Goal: Information Seeking & Learning: Learn about a topic

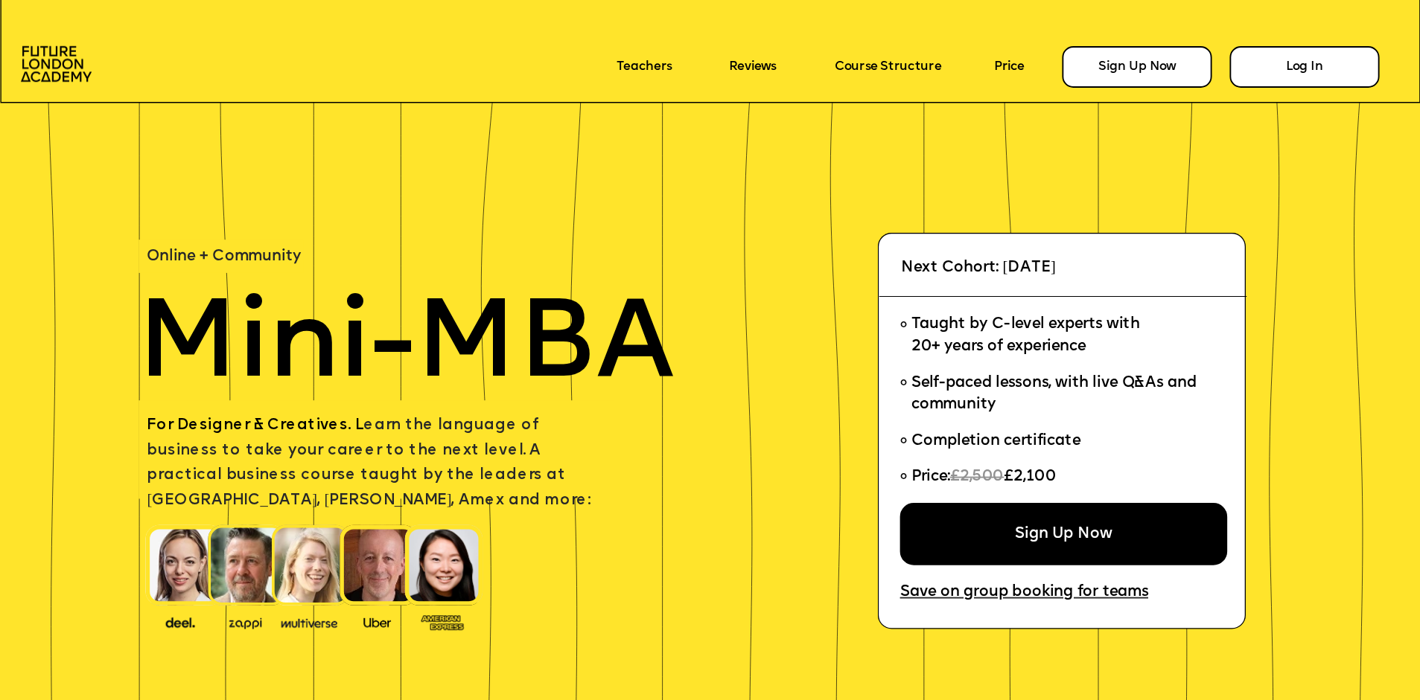
scroll to position [288, 0]
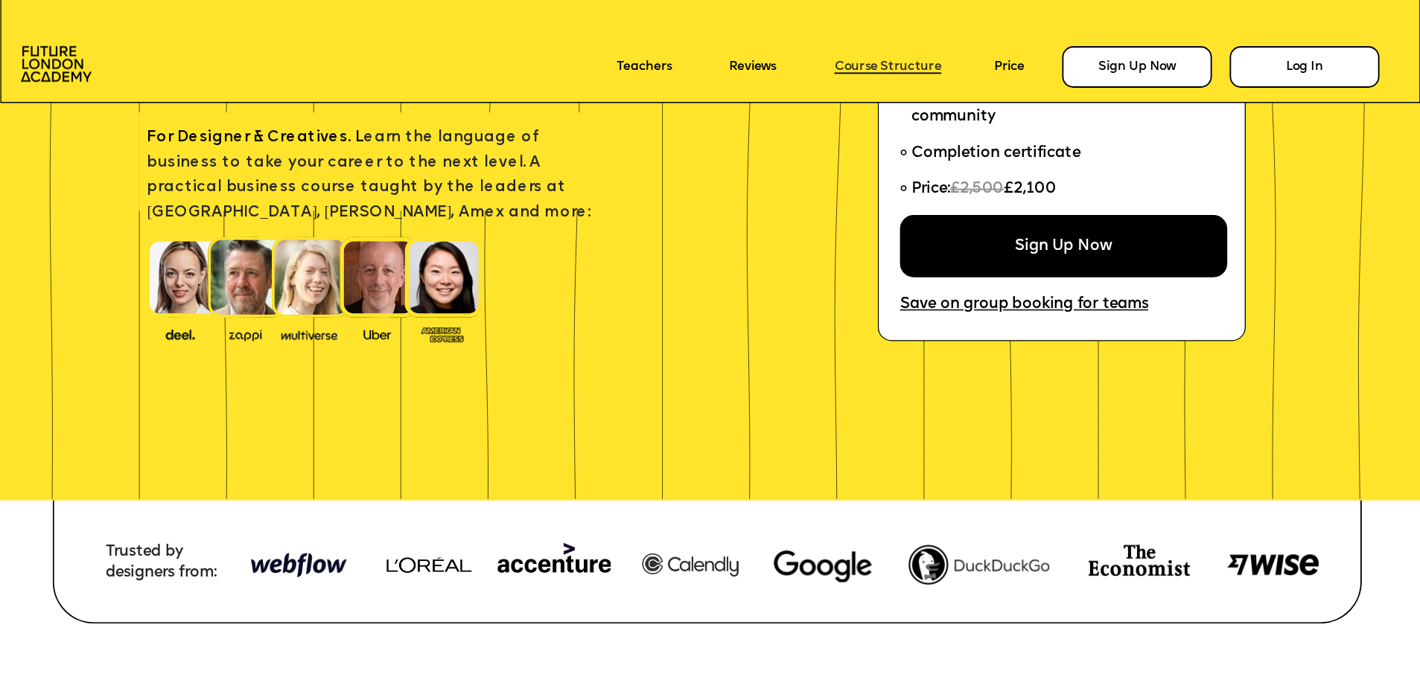
click at [875, 69] on link "Course Structure" at bounding box center [887, 67] width 106 height 14
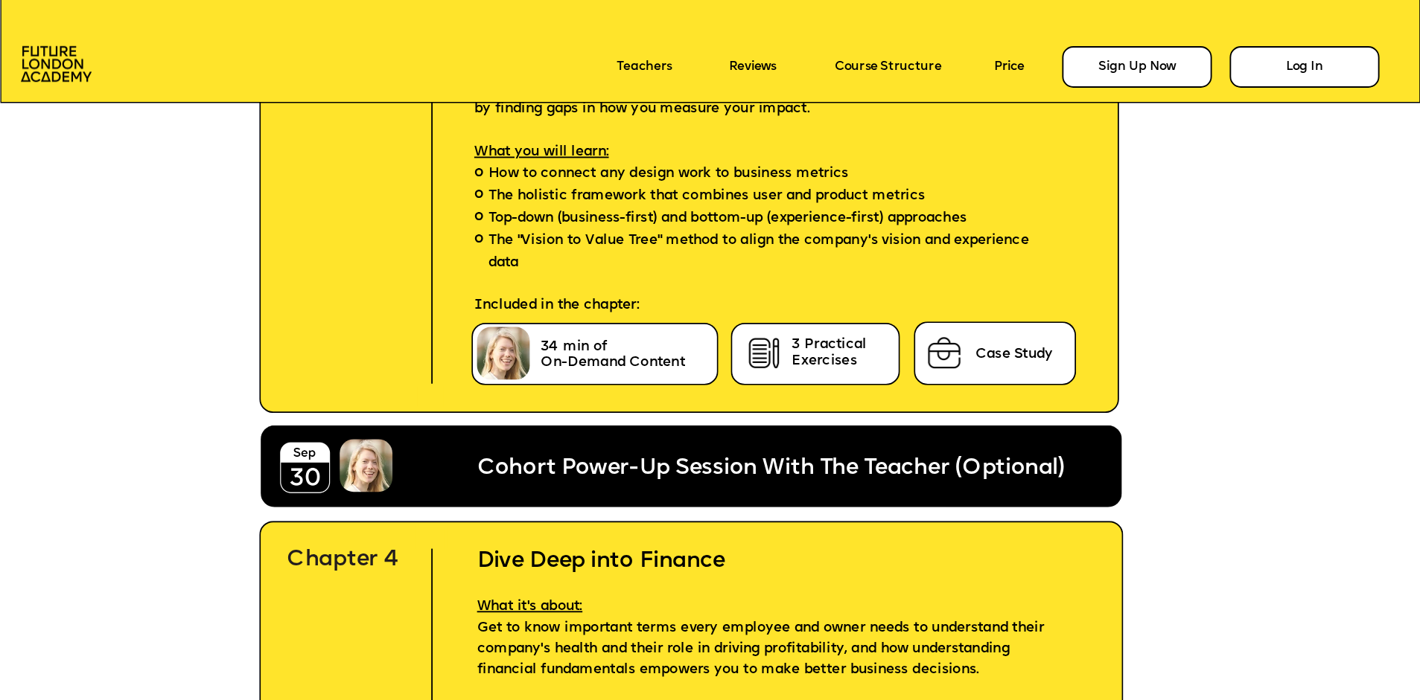
scroll to position [5708, 0]
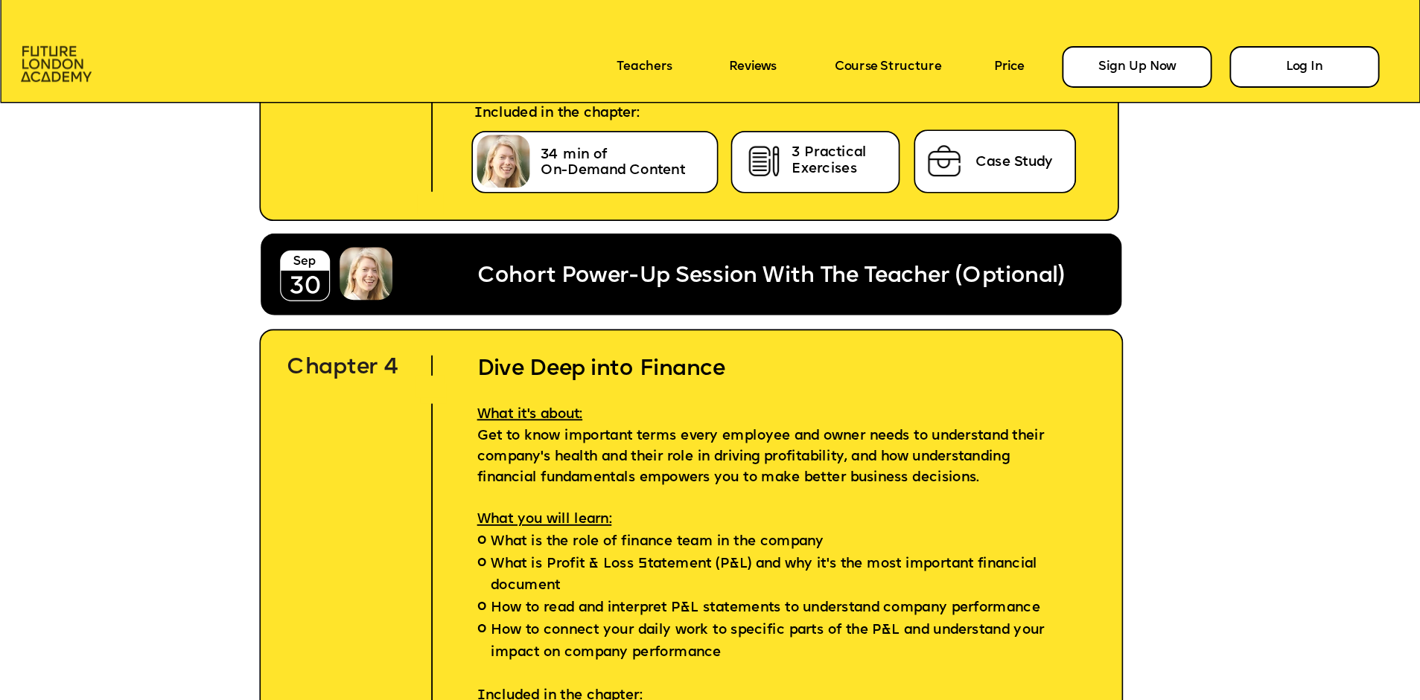
click at [51, 71] on img at bounding box center [56, 64] width 71 height 36
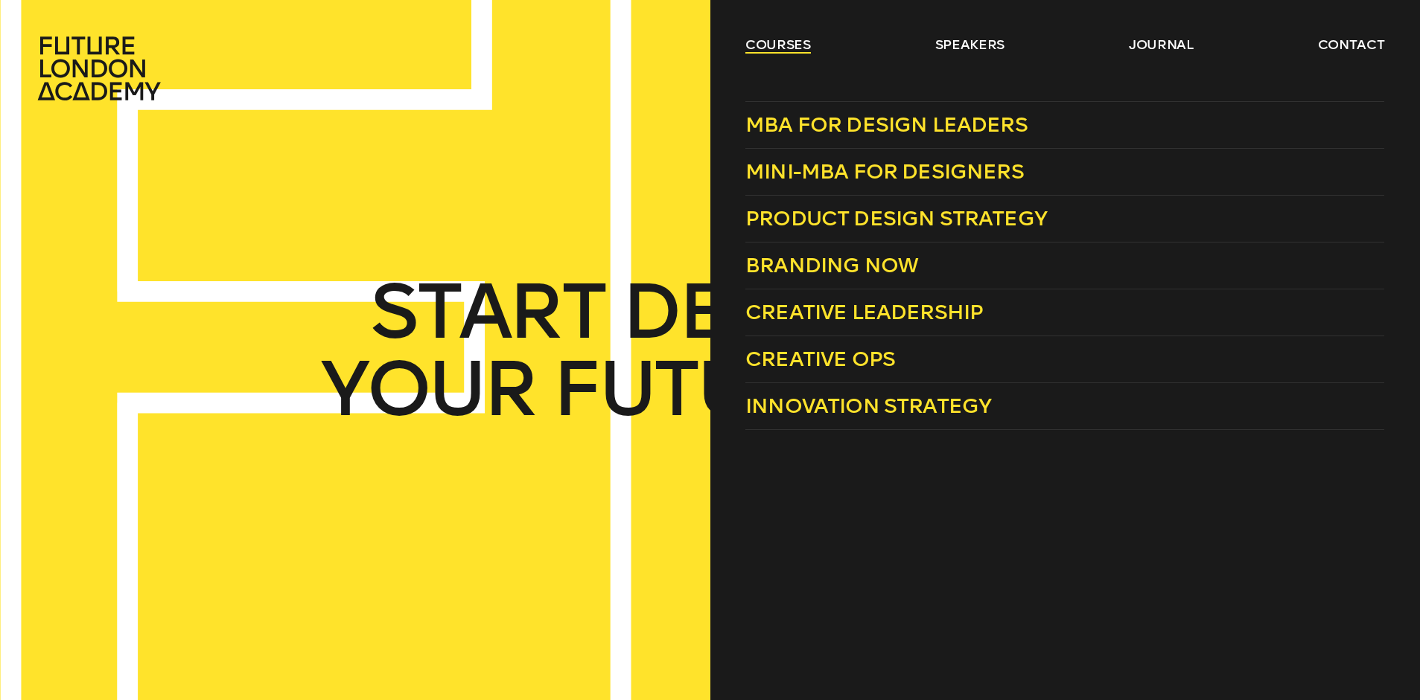
click at [776, 45] on link "courses" at bounding box center [778, 45] width 66 height 18
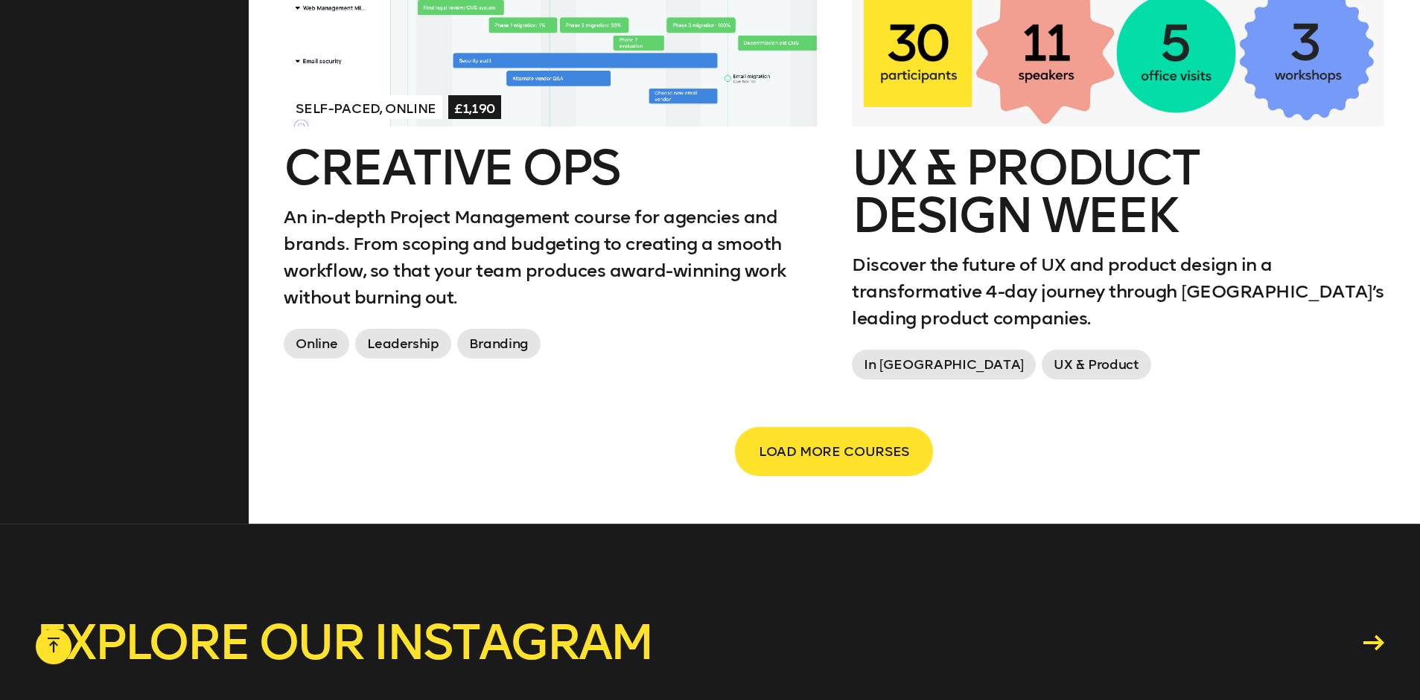
scroll to position [2653, 0]
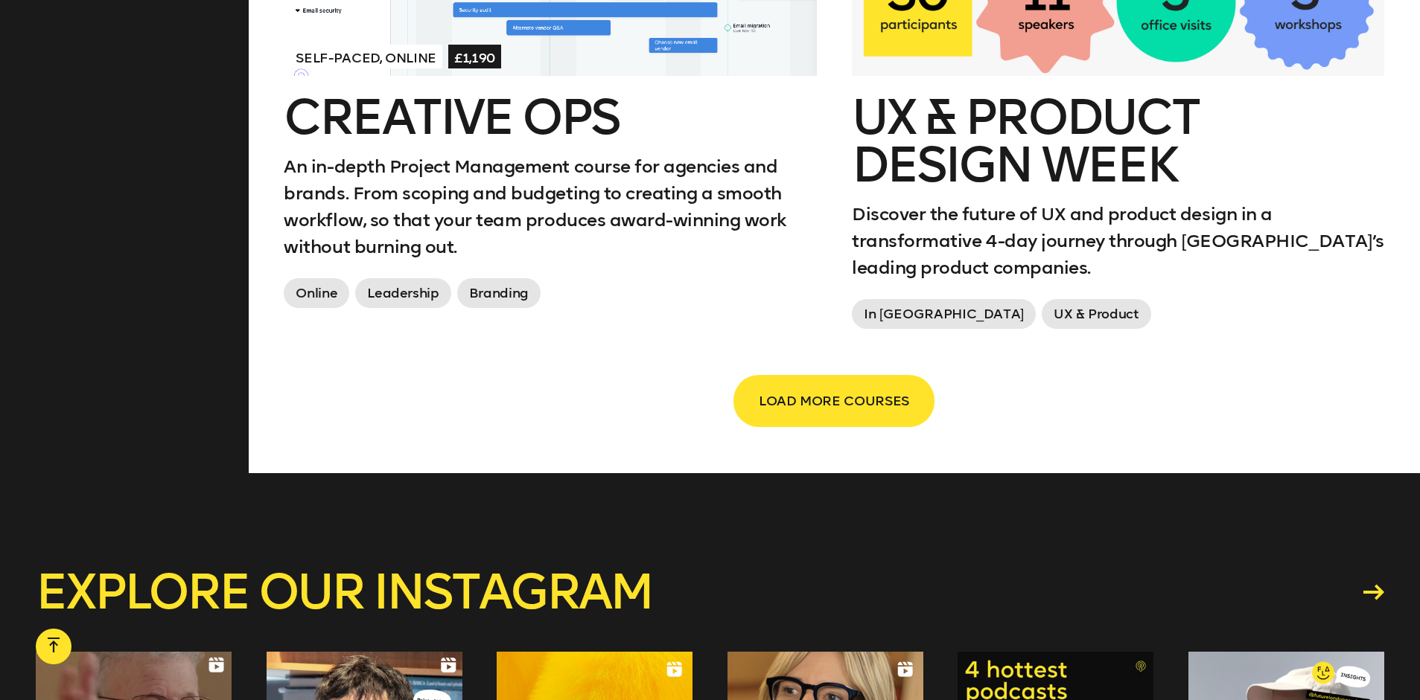
click at [848, 387] on span "LOAD MORE COURSES" at bounding box center [834, 401] width 150 height 28
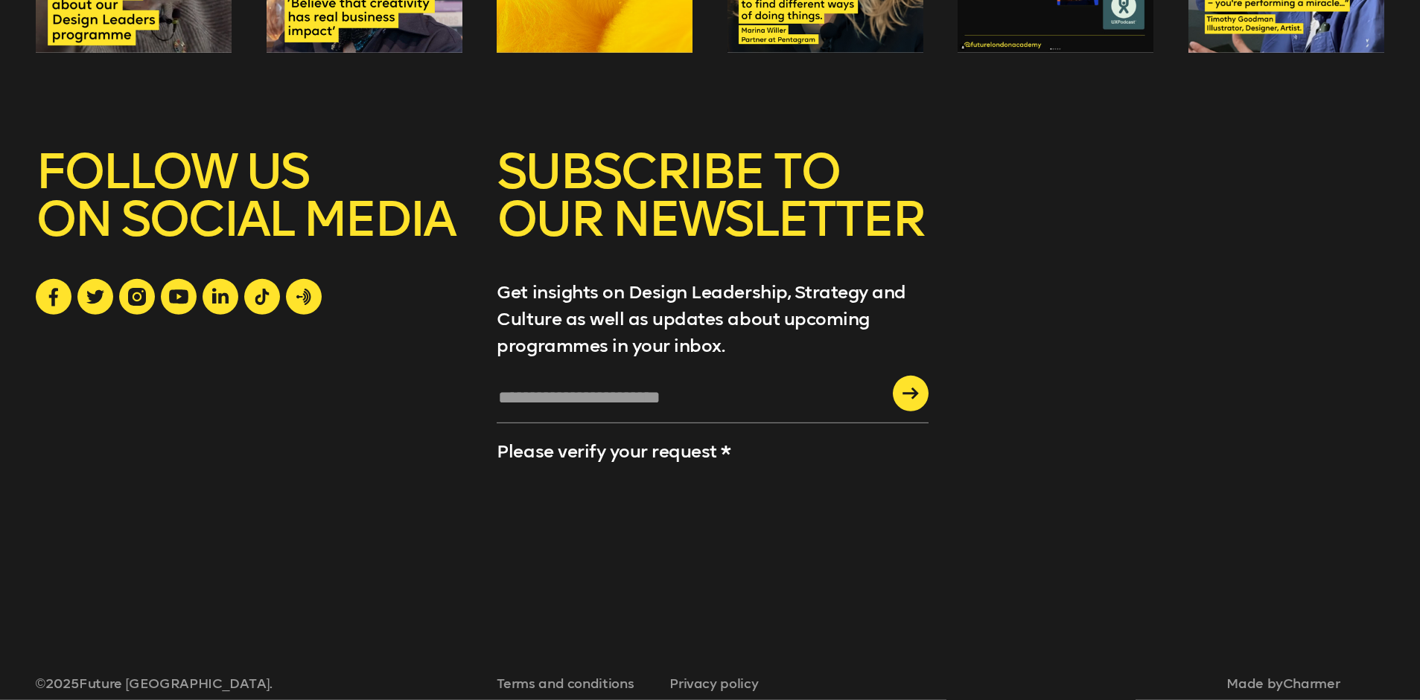
scroll to position [4748, 0]
